Goal: Information Seeking & Learning: Stay updated

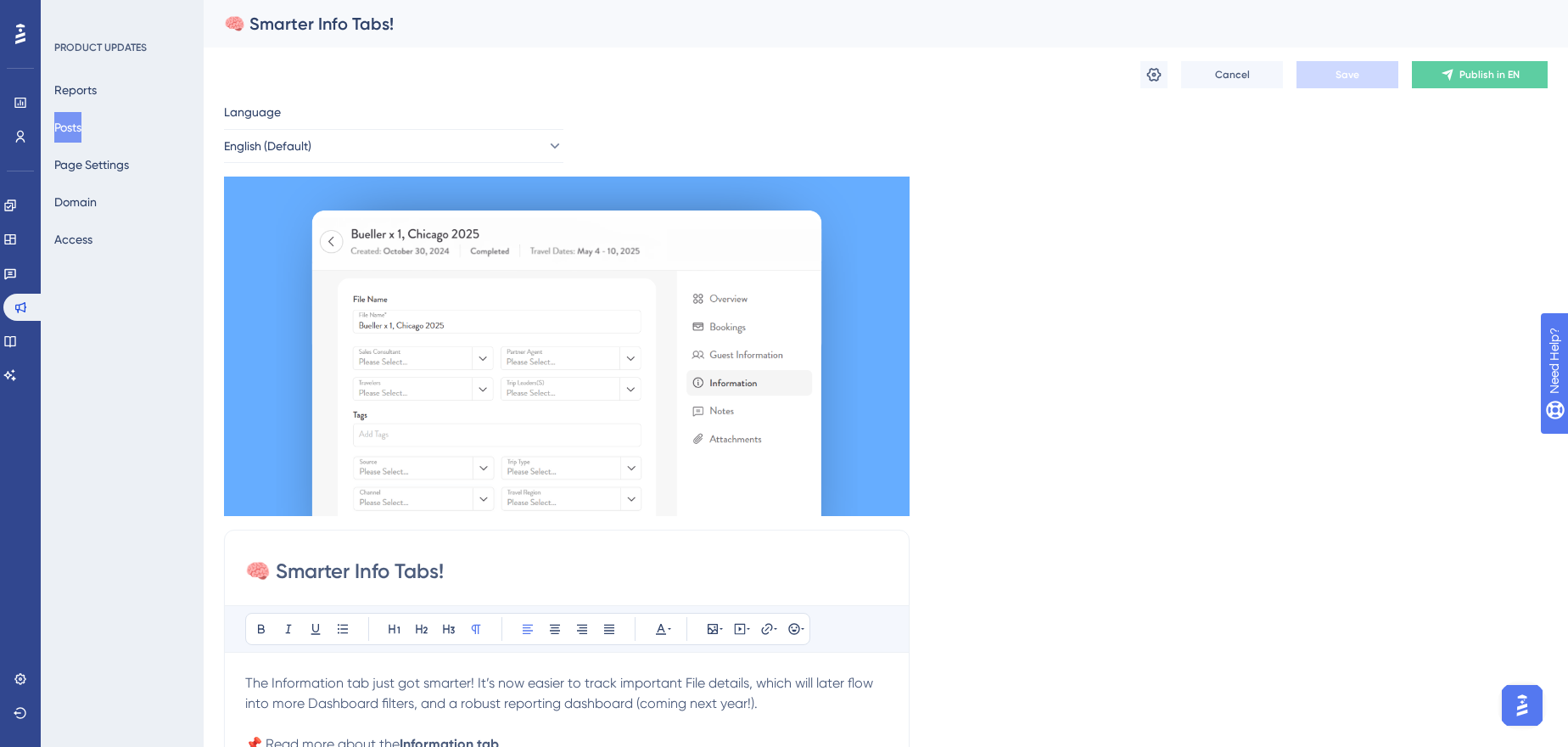
click at [81, 128] on button "Posts" at bounding box center [67, 127] width 27 height 31
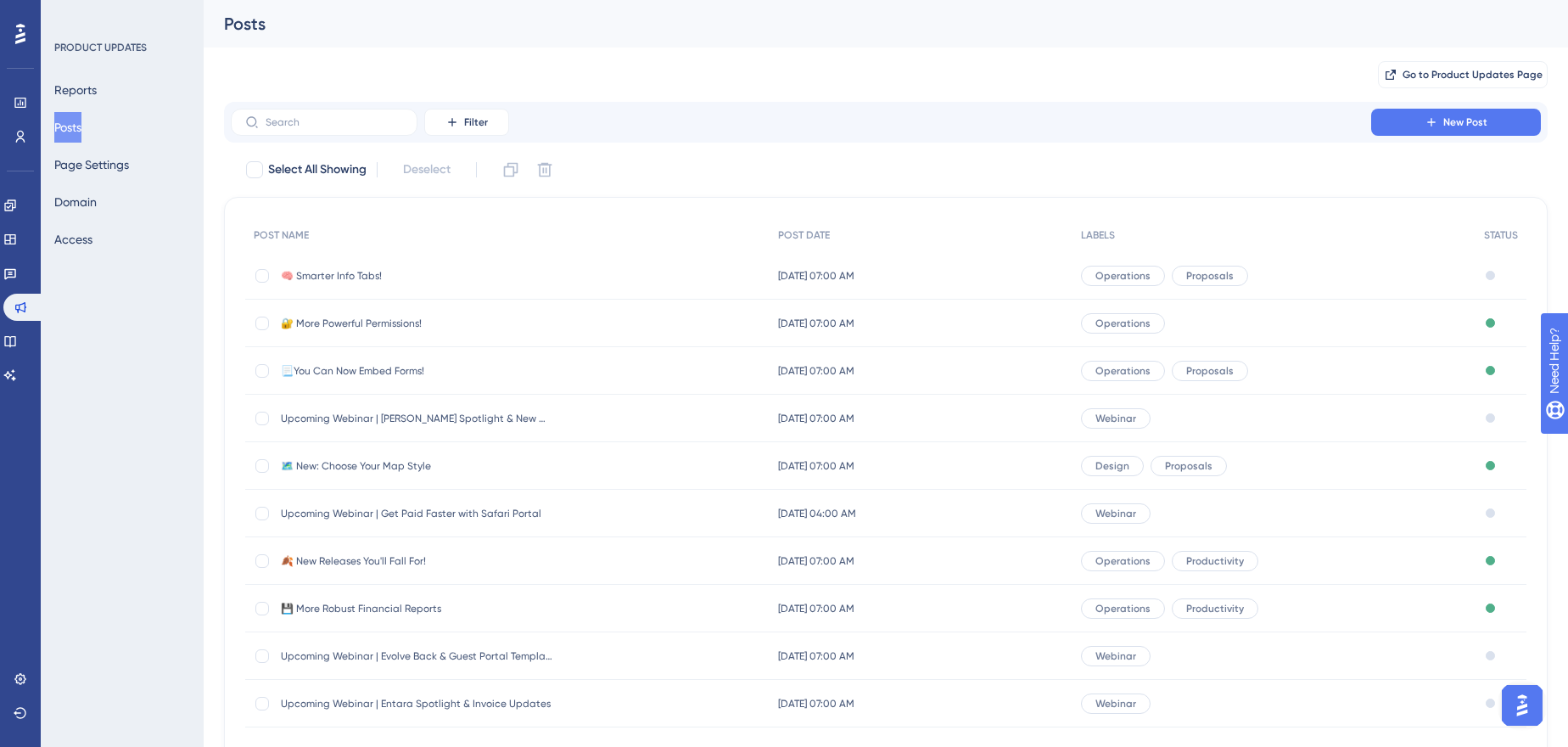
click at [384, 317] on span "🔐 More Powerful Permissions!" at bounding box center [416, 323] width 271 height 14
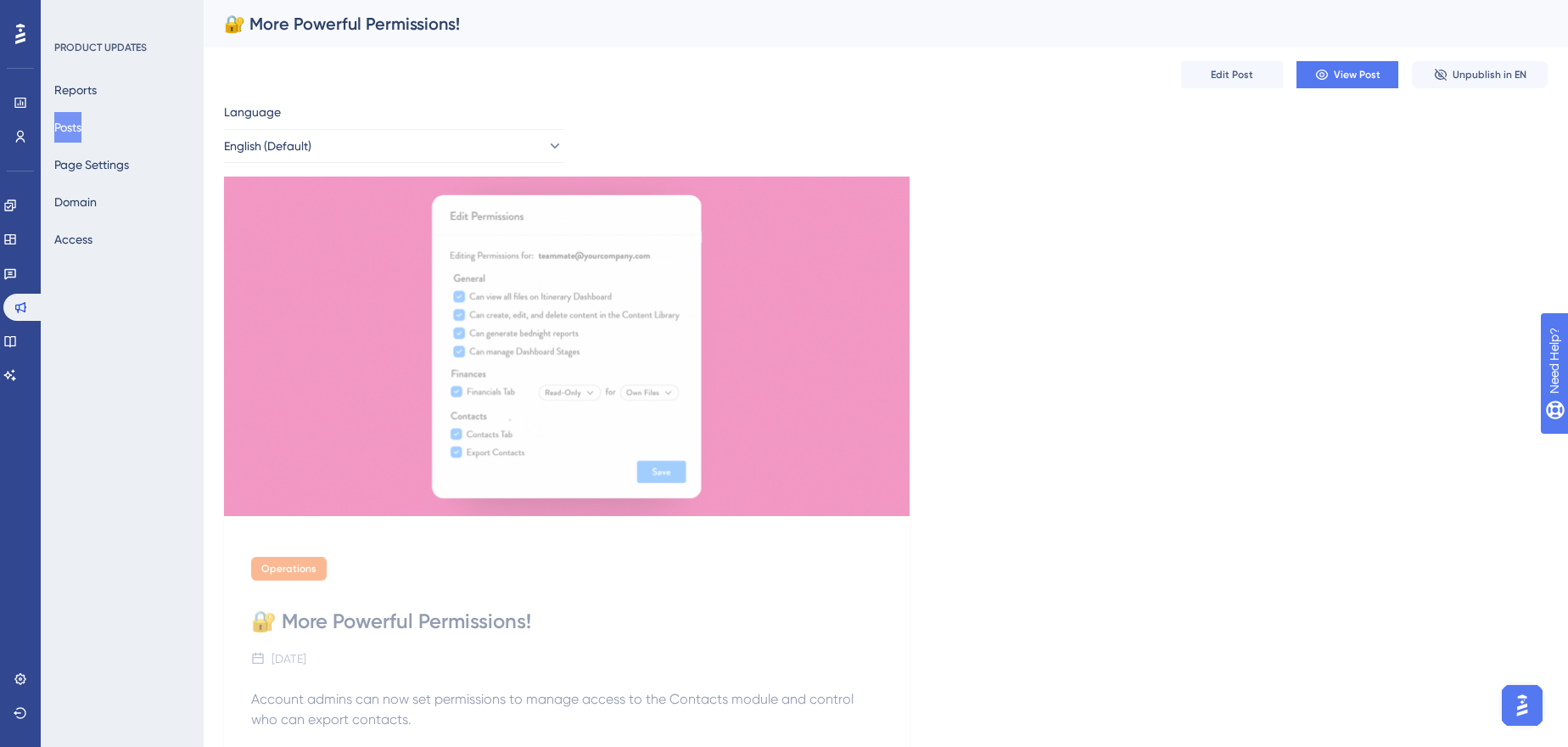
click at [81, 132] on button "Posts" at bounding box center [67, 127] width 27 height 31
